Goal: Task Accomplishment & Management: Complete application form

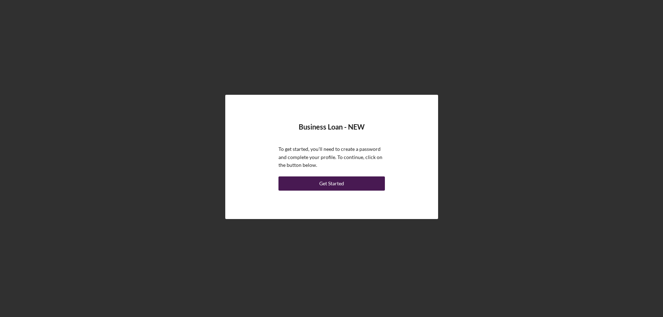
click at [333, 184] on div "Get Started" at bounding box center [331, 183] width 25 height 14
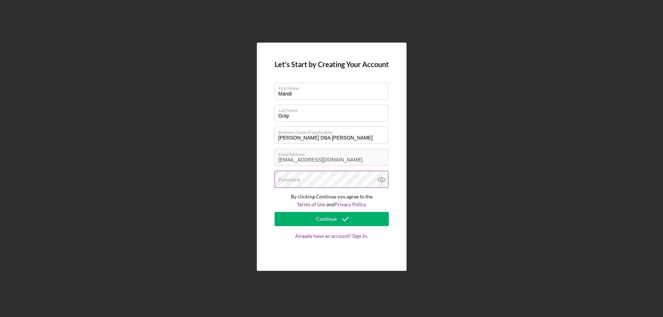
click at [295, 177] on label "Password" at bounding box center [289, 180] width 22 height 6
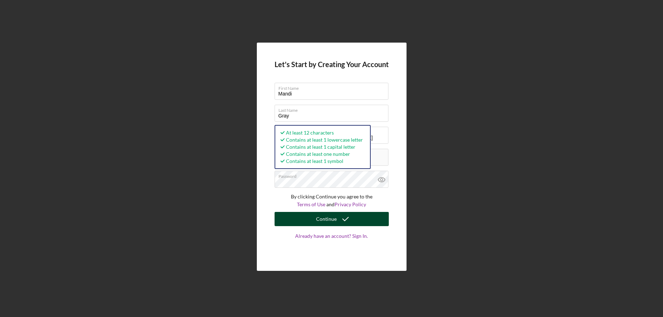
click at [324, 218] on div "Continue" at bounding box center [326, 219] width 21 height 14
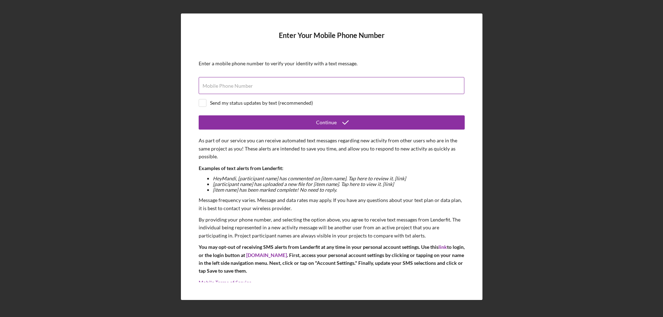
click at [225, 87] on label "Mobile Phone Number" at bounding box center [227, 86] width 50 height 6
click at [225, 87] on input "Mobile Phone Number" at bounding box center [332, 85] width 266 height 17
type input "[PHONE_NUMBER]"
click at [203, 104] on input "checkbox" at bounding box center [202, 102] width 7 height 7
click at [202, 102] on input "checkbox" at bounding box center [202, 102] width 7 height 7
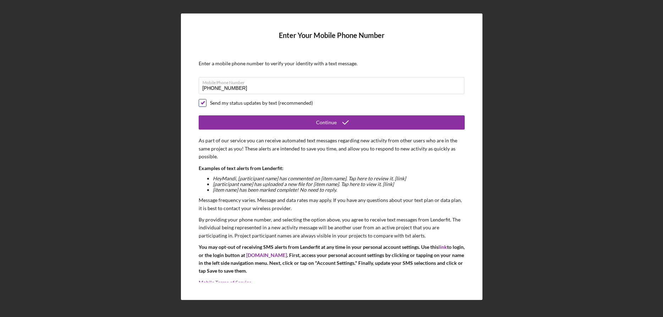
checkbox input "false"
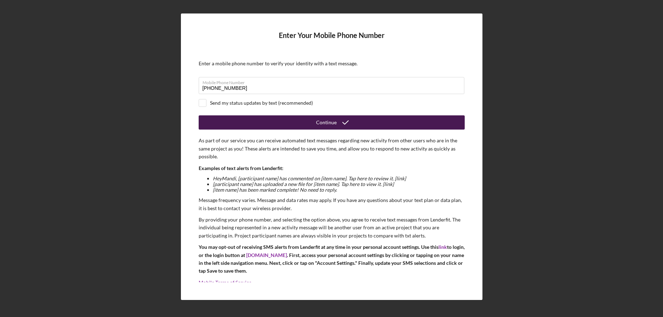
click at [331, 122] on div "Continue" at bounding box center [326, 122] width 21 height 14
